Goal: Information Seeking & Learning: Learn about a topic

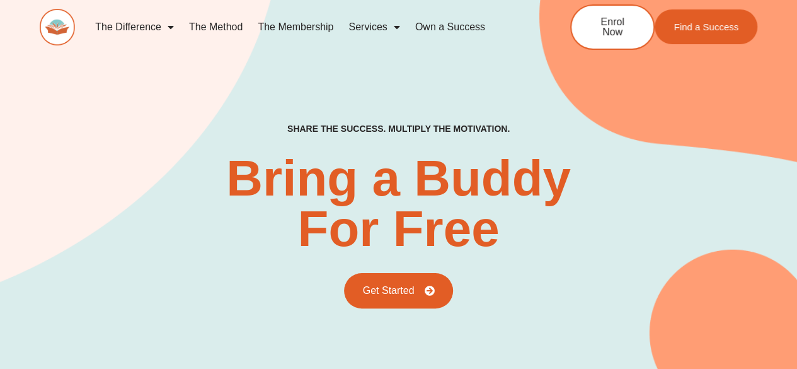
click at [214, 26] on link "The Method" at bounding box center [215, 27] width 69 height 29
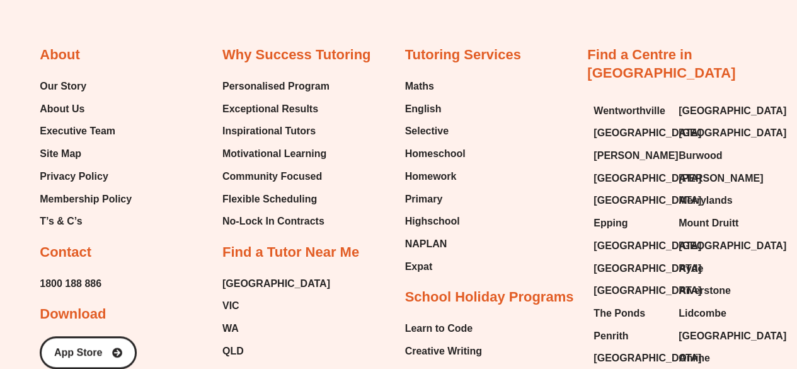
scroll to position [2670, 0]
click at [72, 125] on span "Executive Team" at bounding box center [78, 130] width 76 height 19
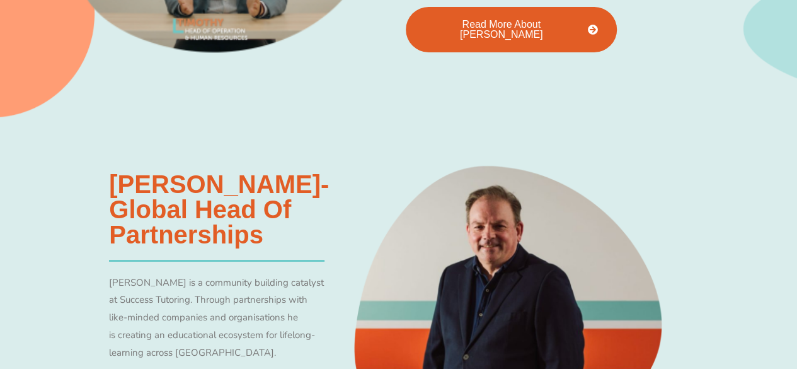
scroll to position [2148, 0]
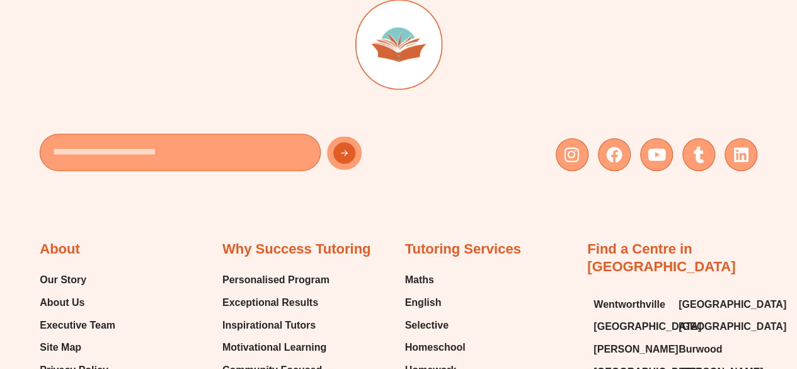
drag, startPoint x: 0, startPoint y: 0, endPoint x: 511, endPoint y: 185, distance: 543.3
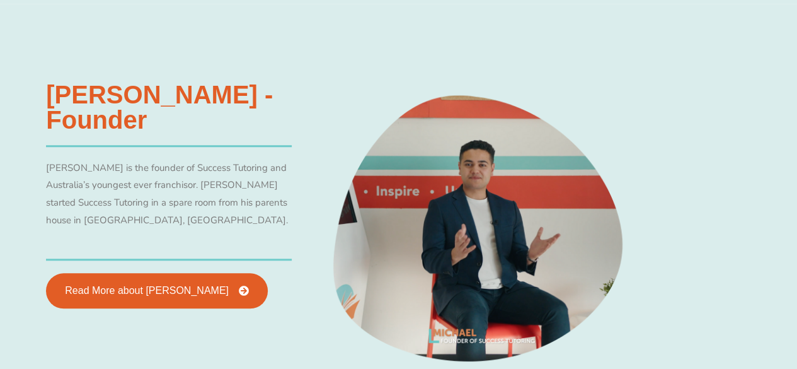
scroll to position [528, 0]
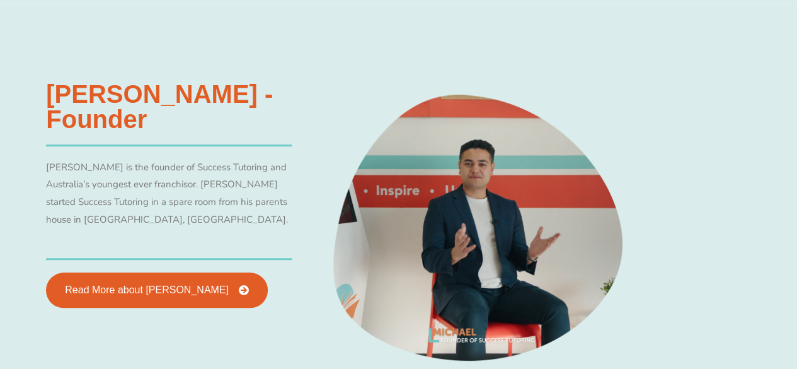
click at [511, 185] on img at bounding box center [477, 229] width 309 height 309
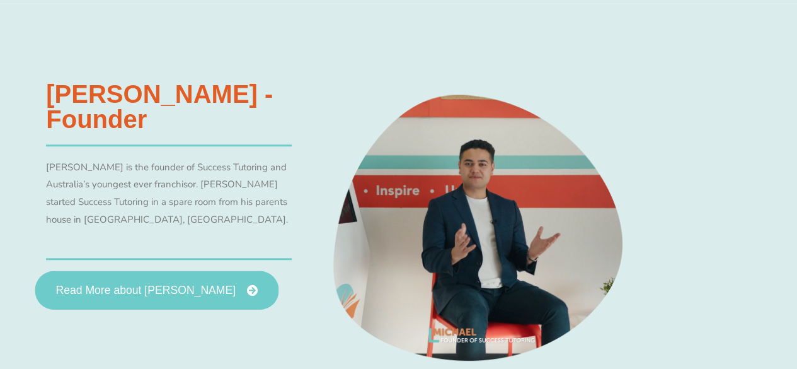
click at [171, 295] on link "Read More about [PERSON_NAME]" at bounding box center [157, 289] width 244 height 39
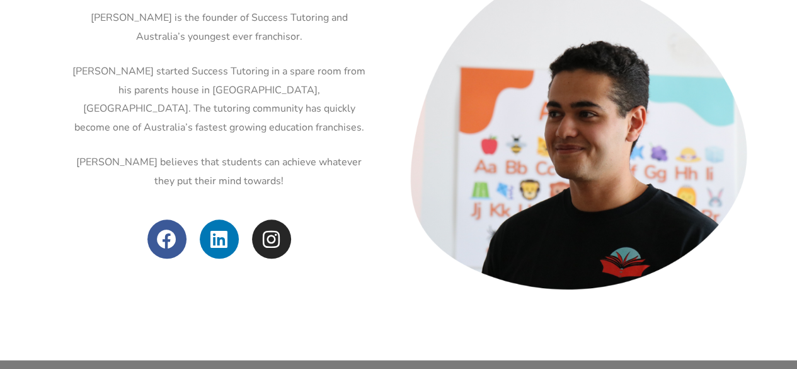
scroll to position [570, 0]
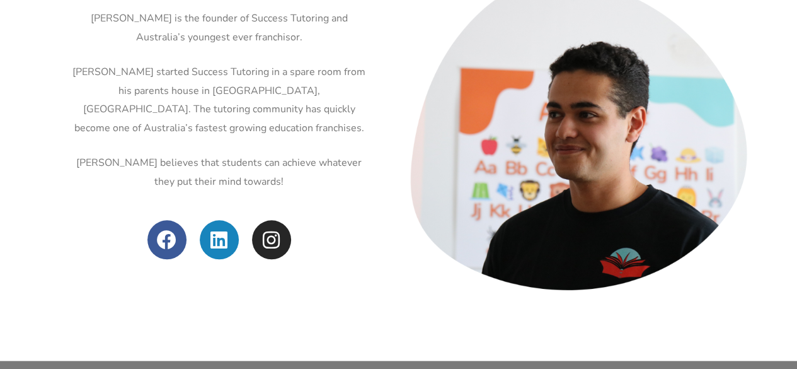
click at [217, 239] on icon at bounding box center [219, 240] width 20 height 20
